Goal: Task Accomplishment & Management: Use online tool/utility

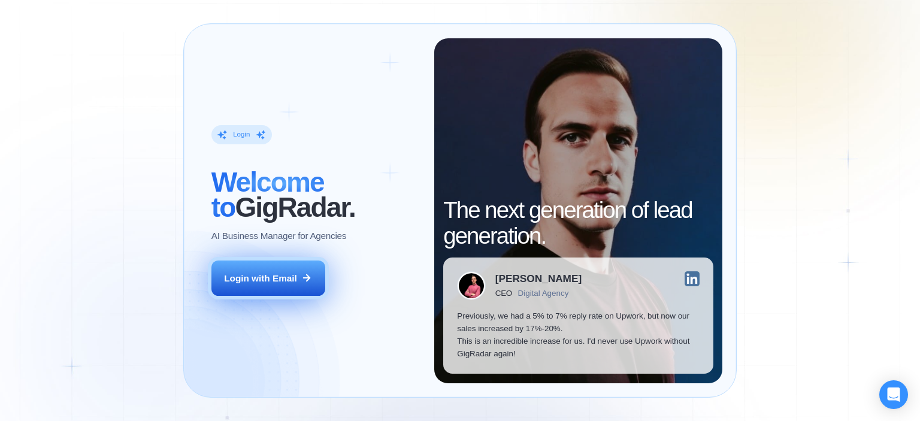
click at [267, 282] on div "Login with Email" at bounding box center [260, 278] width 73 height 13
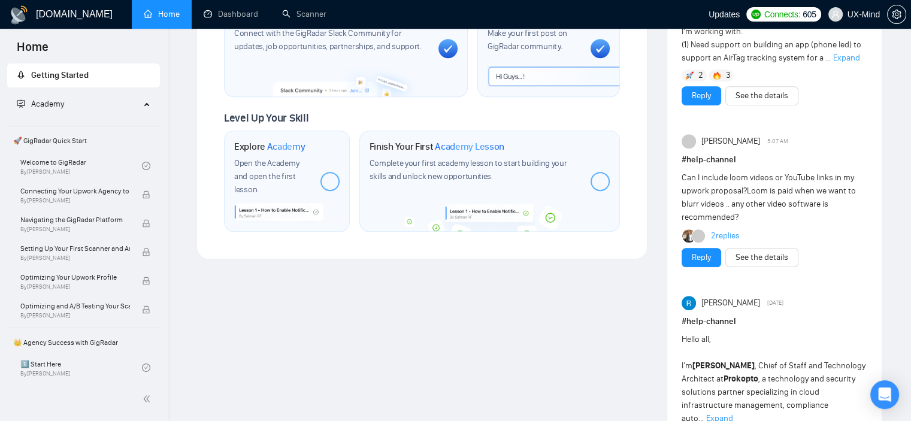
scroll to position [624, 0]
